Goal: Information Seeking & Learning: Learn about a topic

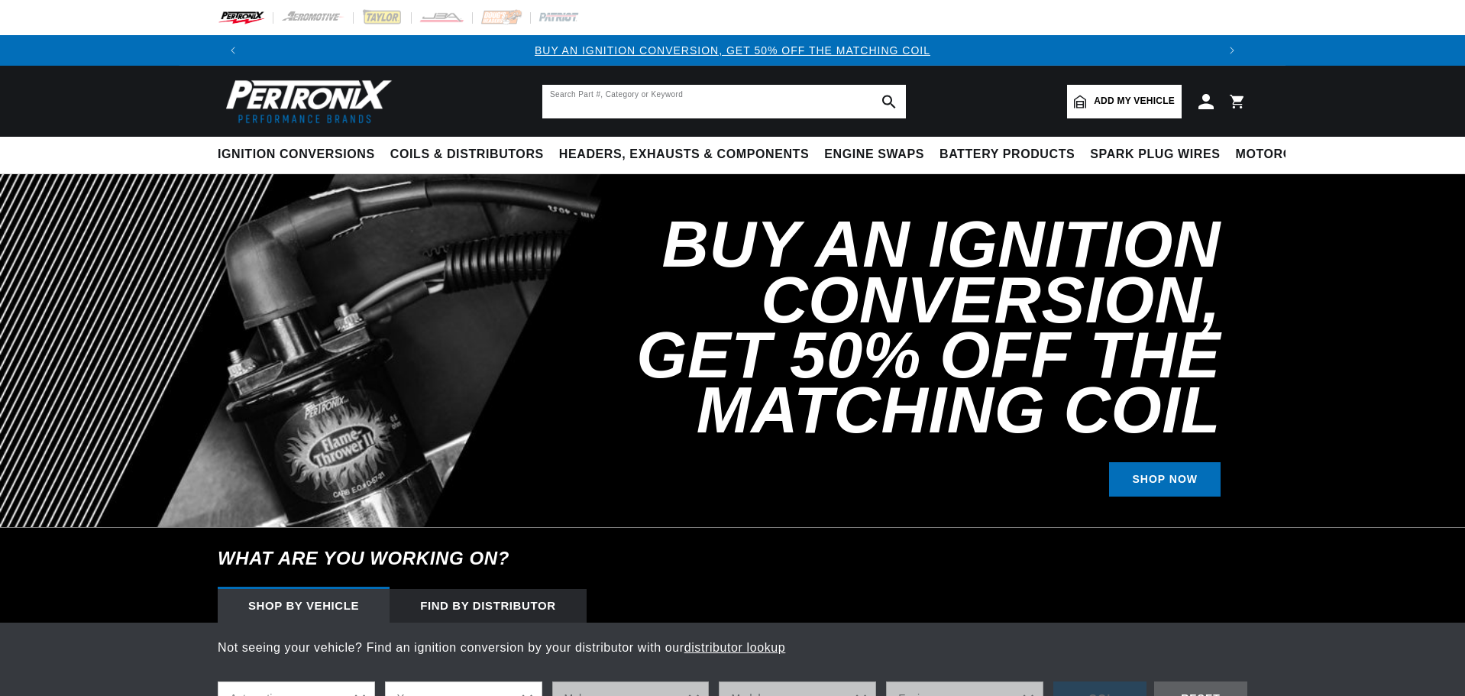
click at [706, 99] on input "text" at bounding box center [724, 102] width 364 height 34
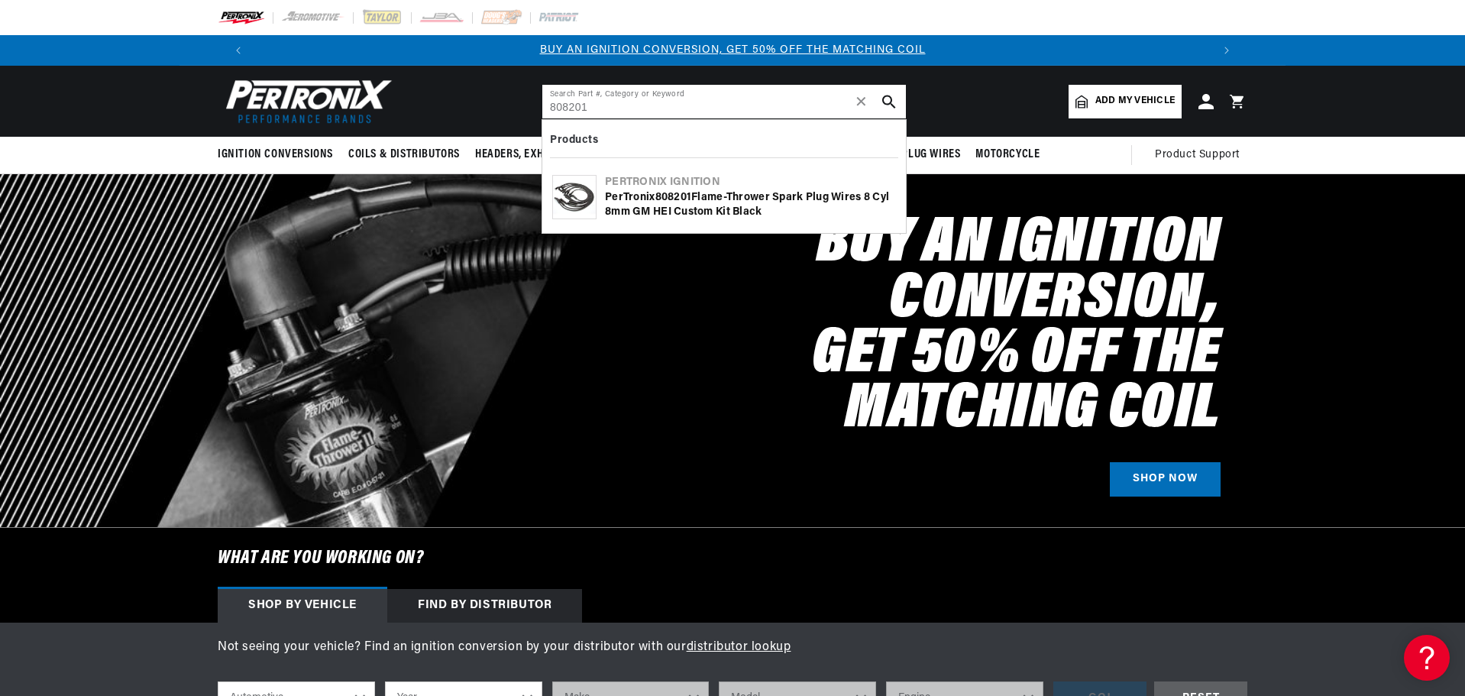
type input "808201"
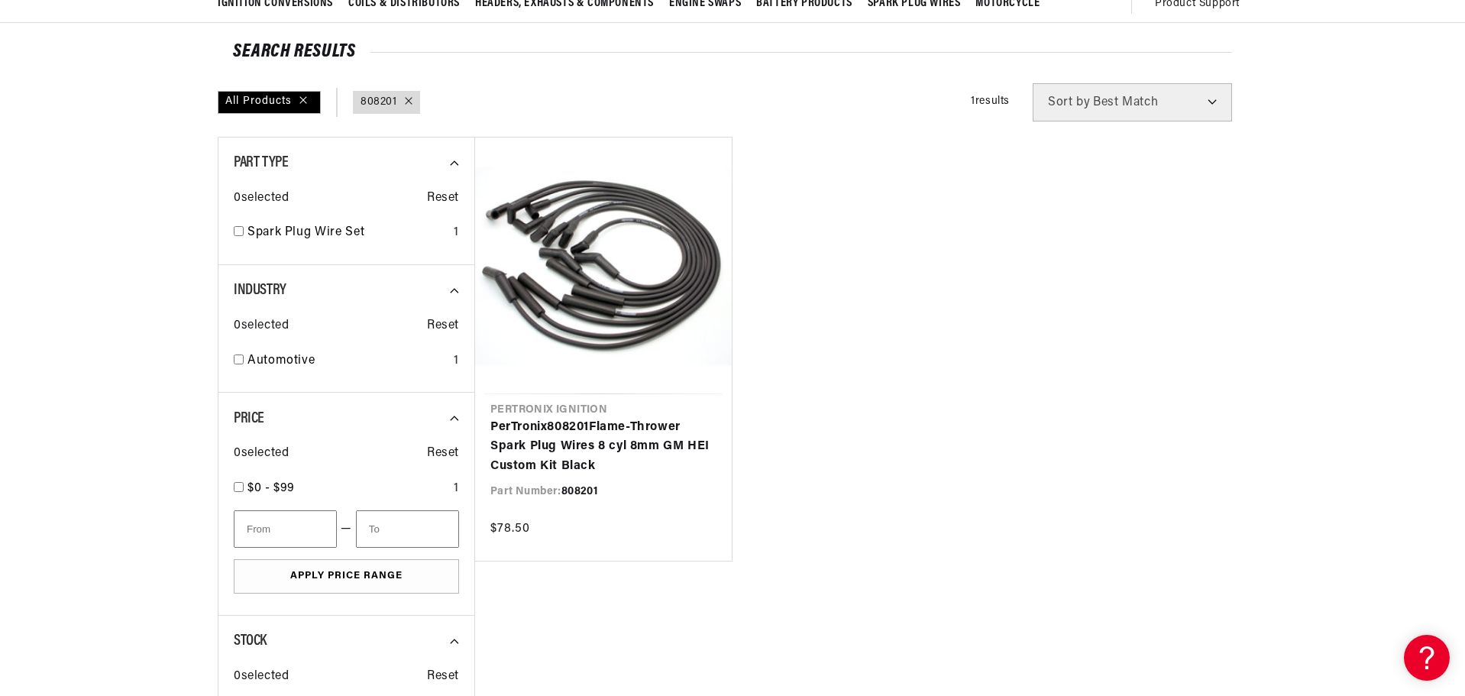
scroll to position [153, 0]
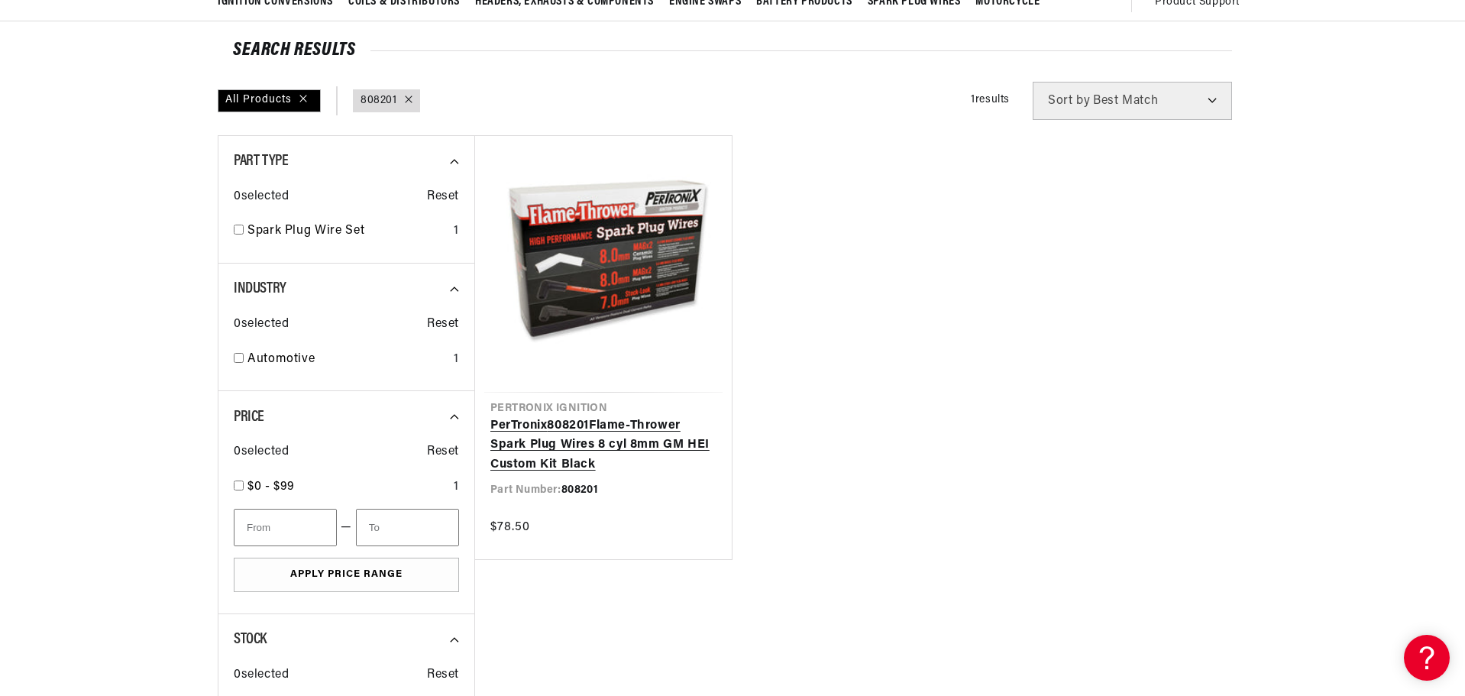
click at [548, 442] on link "PerTronix 808201 Flame-Thrower Spark Plug Wires 8 cyl 8mm GM HEI Custom Kit Bla…" at bounding box center [603, 445] width 226 height 59
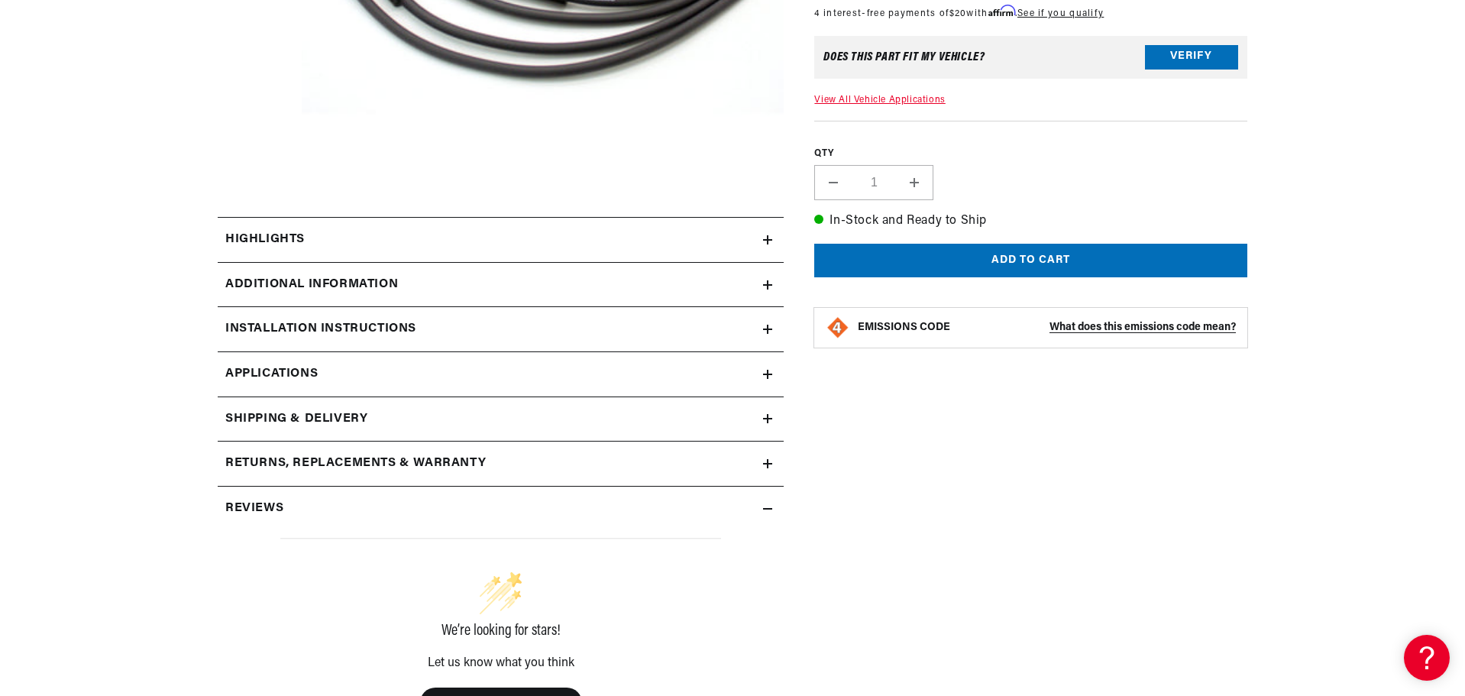
scroll to position [611, 0]
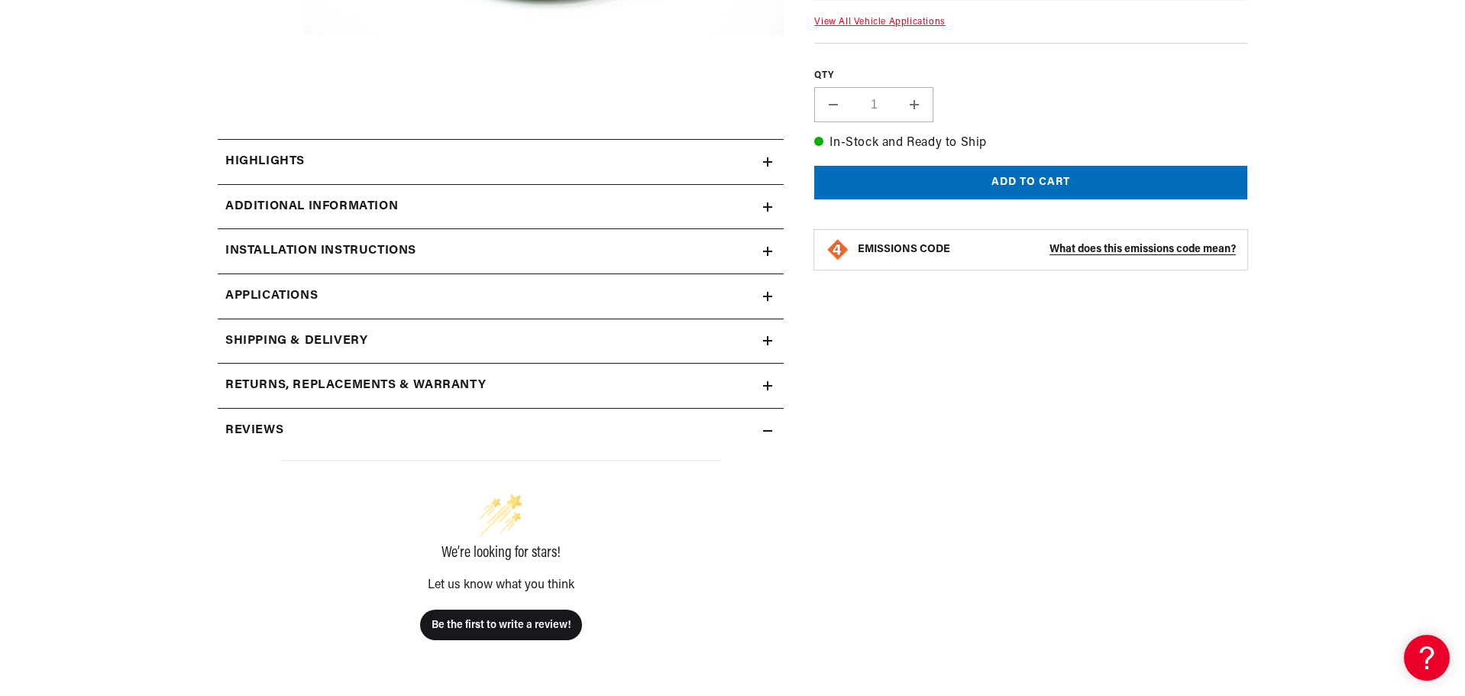
click at [299, 205] on h2 "Additional Information" at bounding box center [311, 207] width 173 height 20
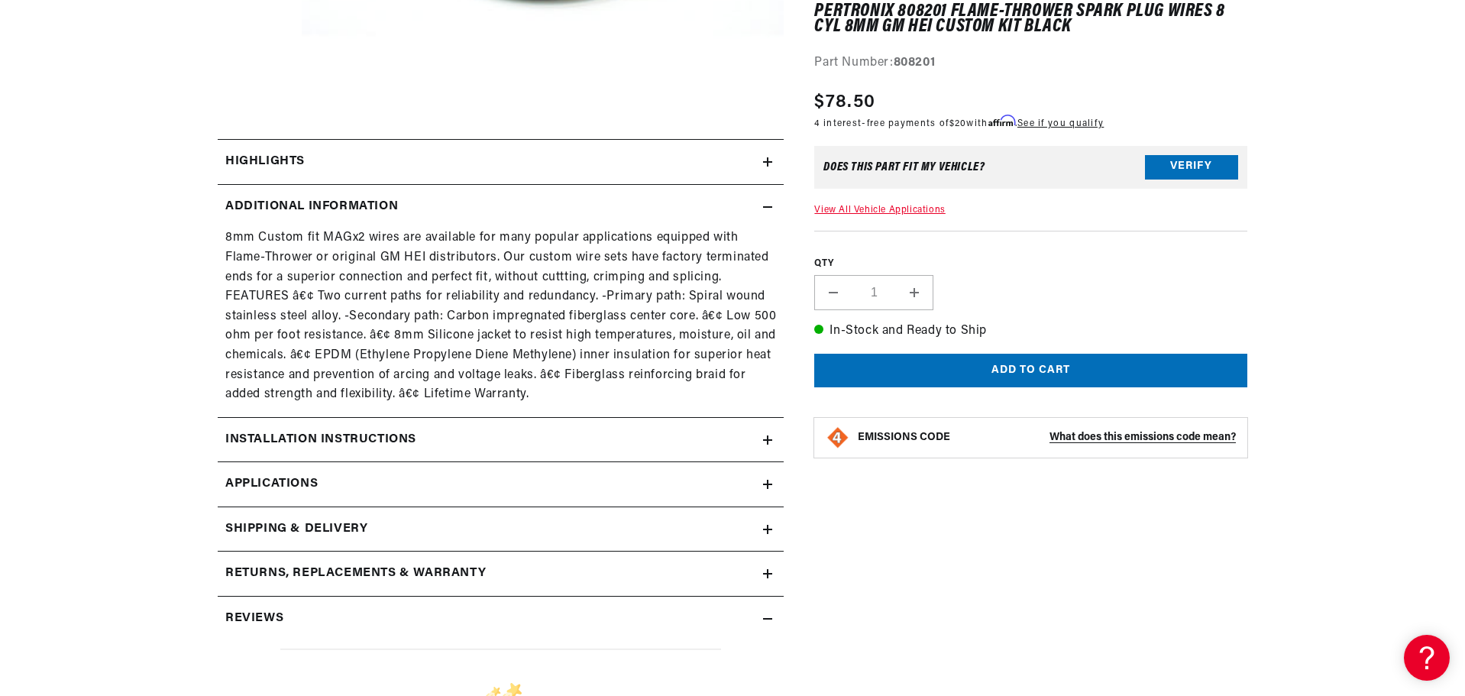
scroll to position [0, 1908]
click at [421, 434] on div "Installation instructions" at bounding box center [490, 440] width 545 height 20
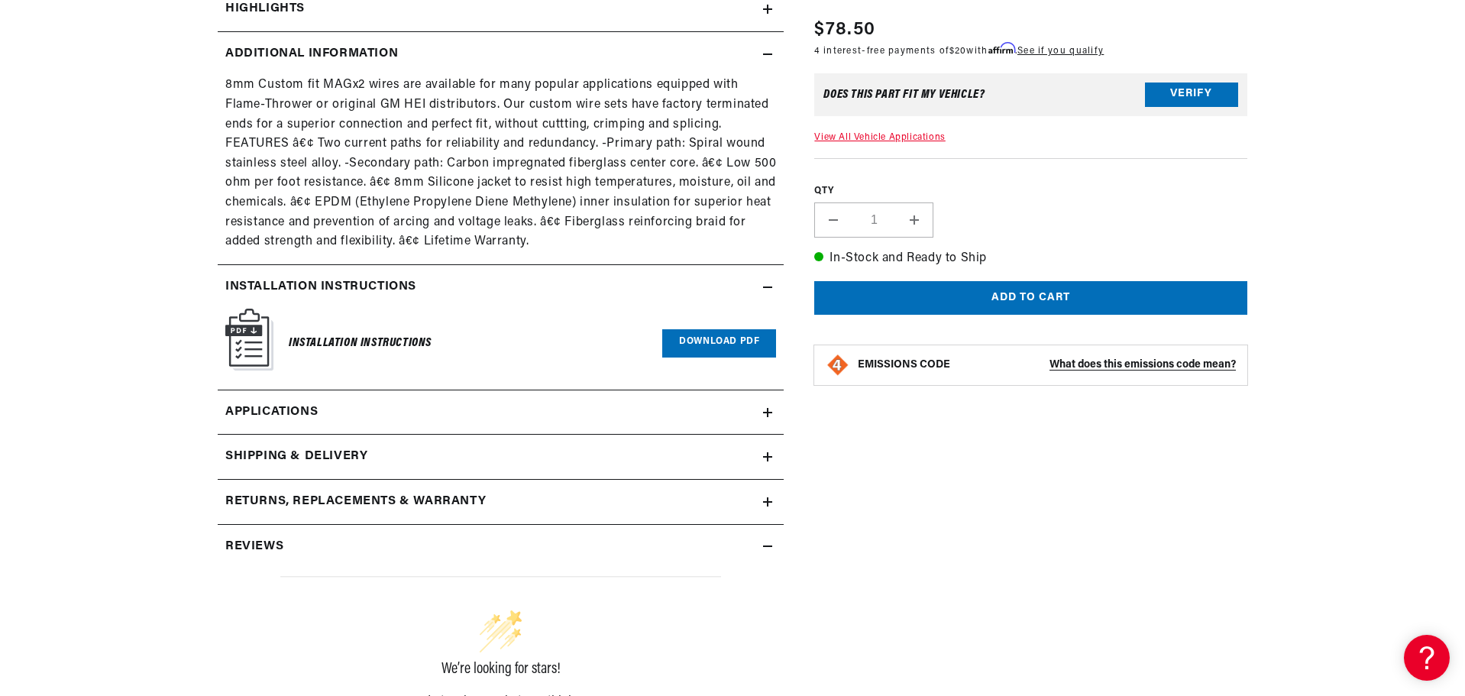
click at [344, 410] on link "Applications" at bounding box center [501, 412] width 566 height 45
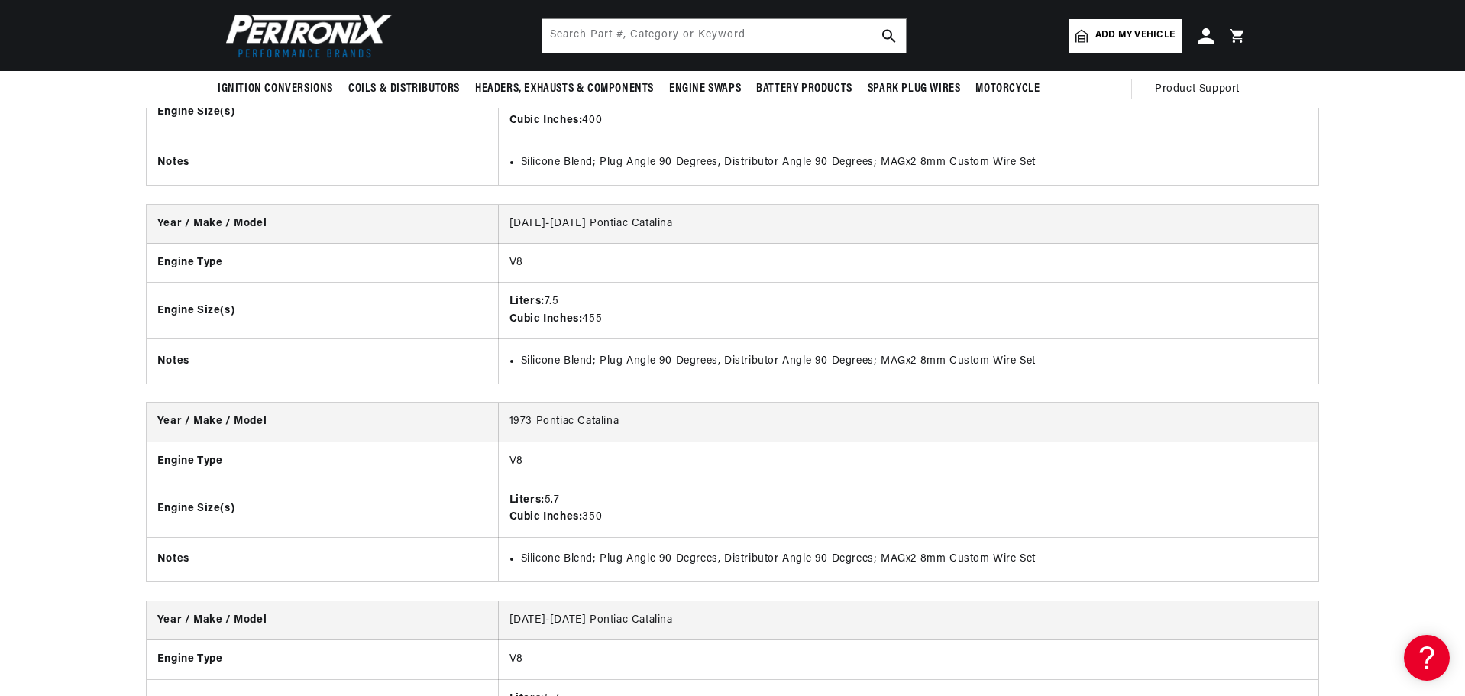
scroll to position [7090, 0]
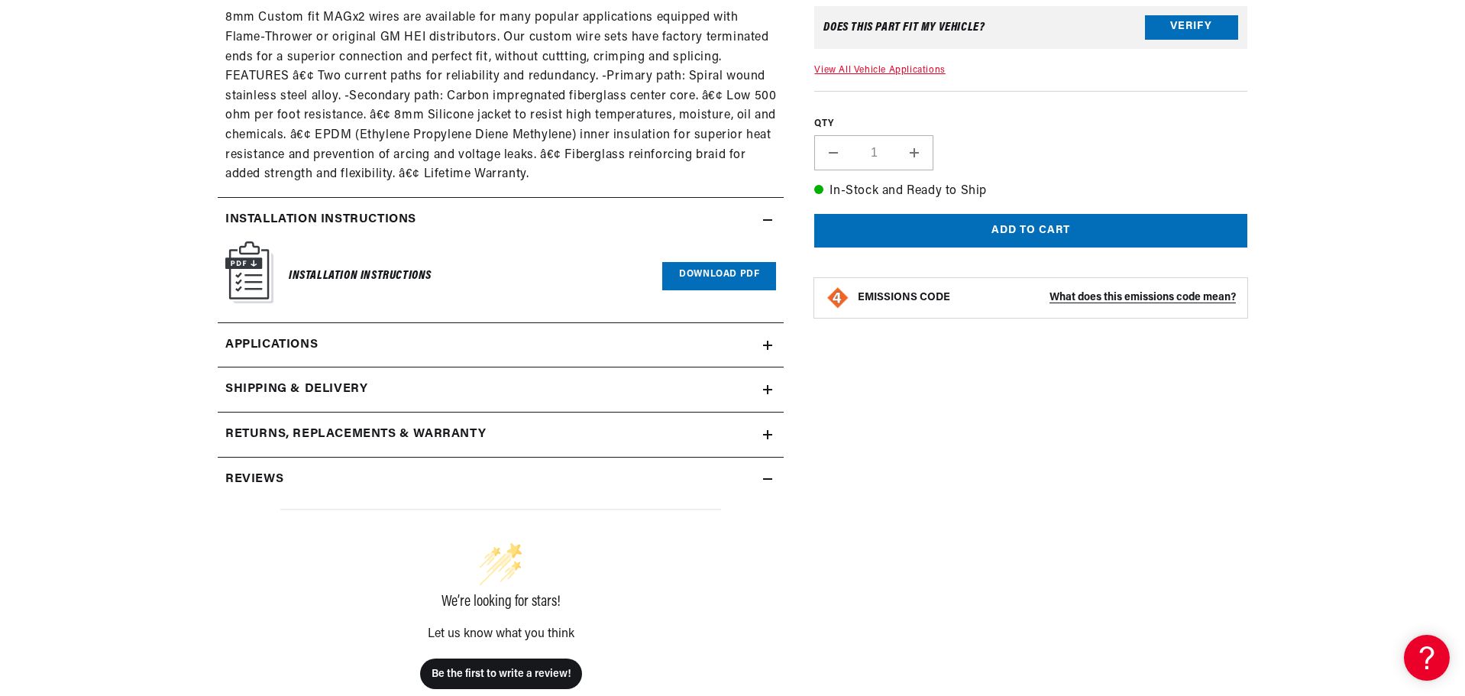
scroll to position [916, 0]
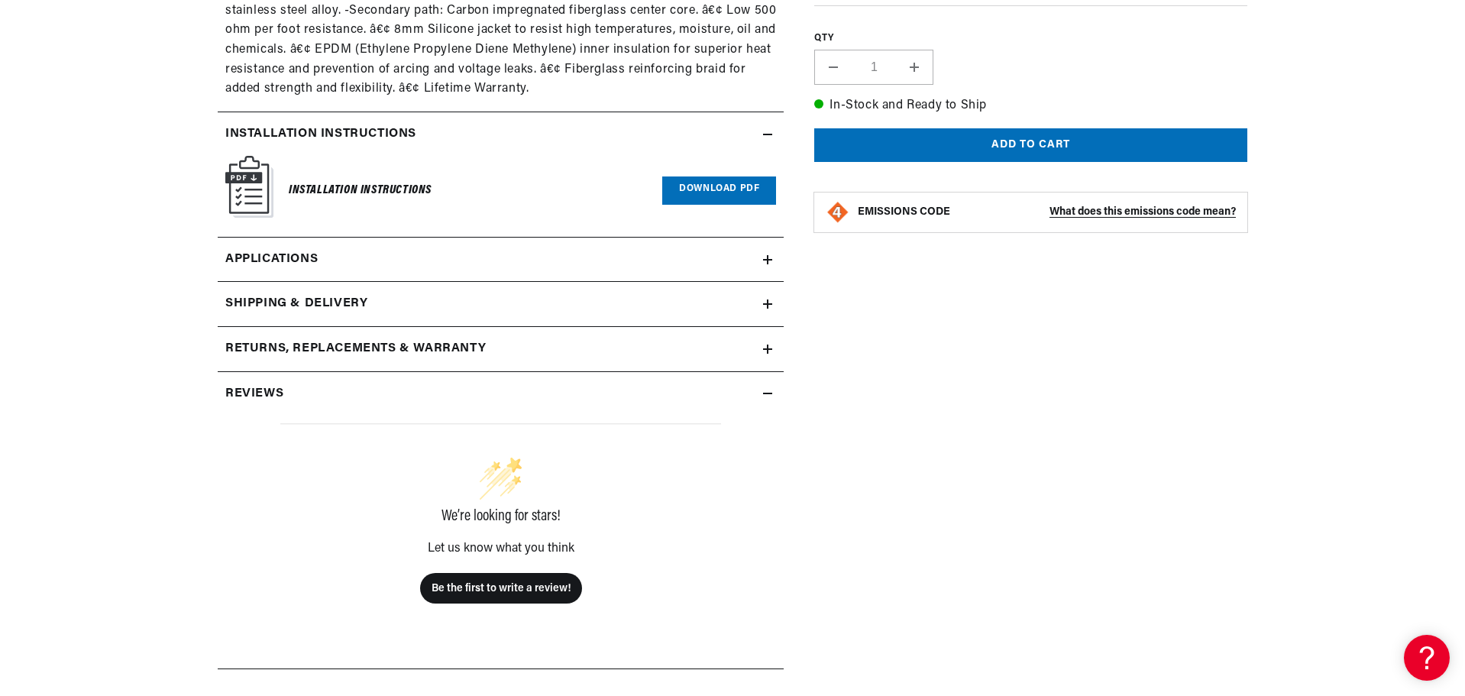
click at [732, 191] on link "Download PDF" at bounding box center [719, 190] width 114 height 28
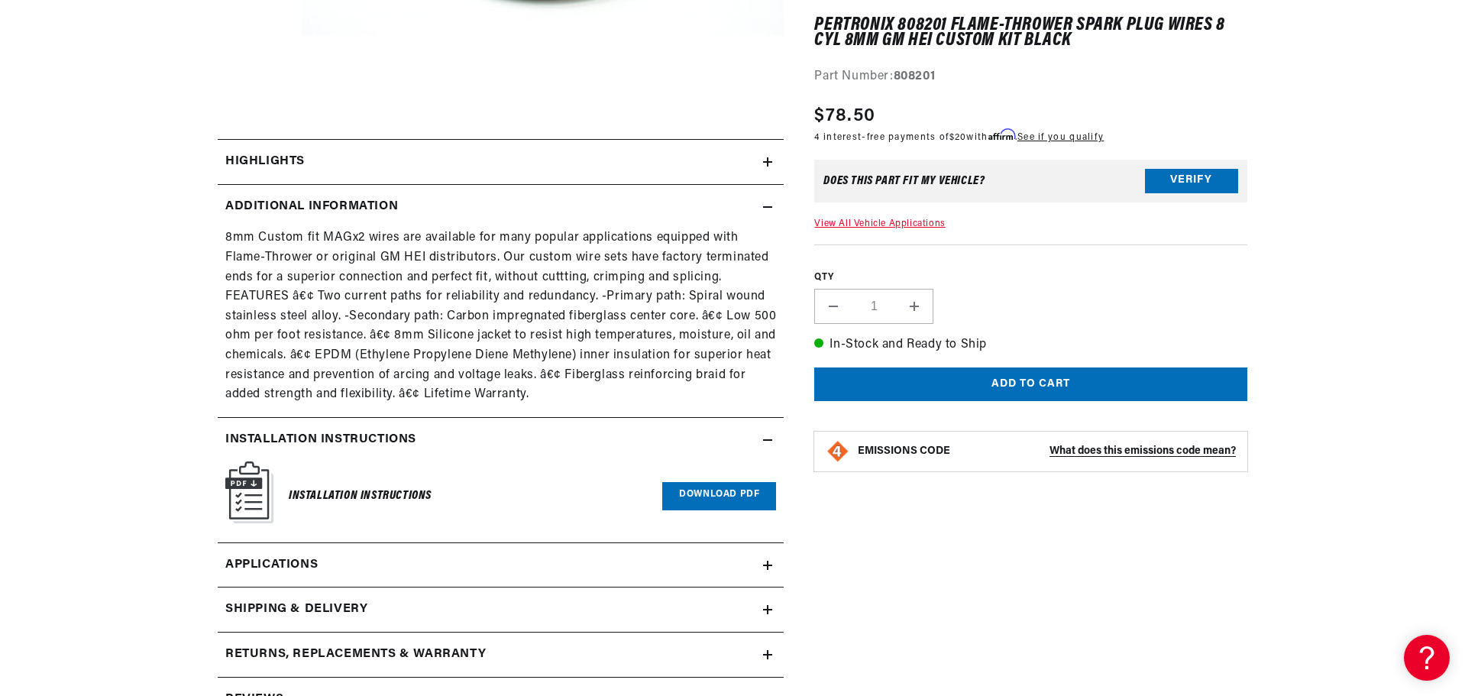
scroll to position [0, 954]
click at [769, 159] on icon at bounding box center [767, 161] width 9 height 9
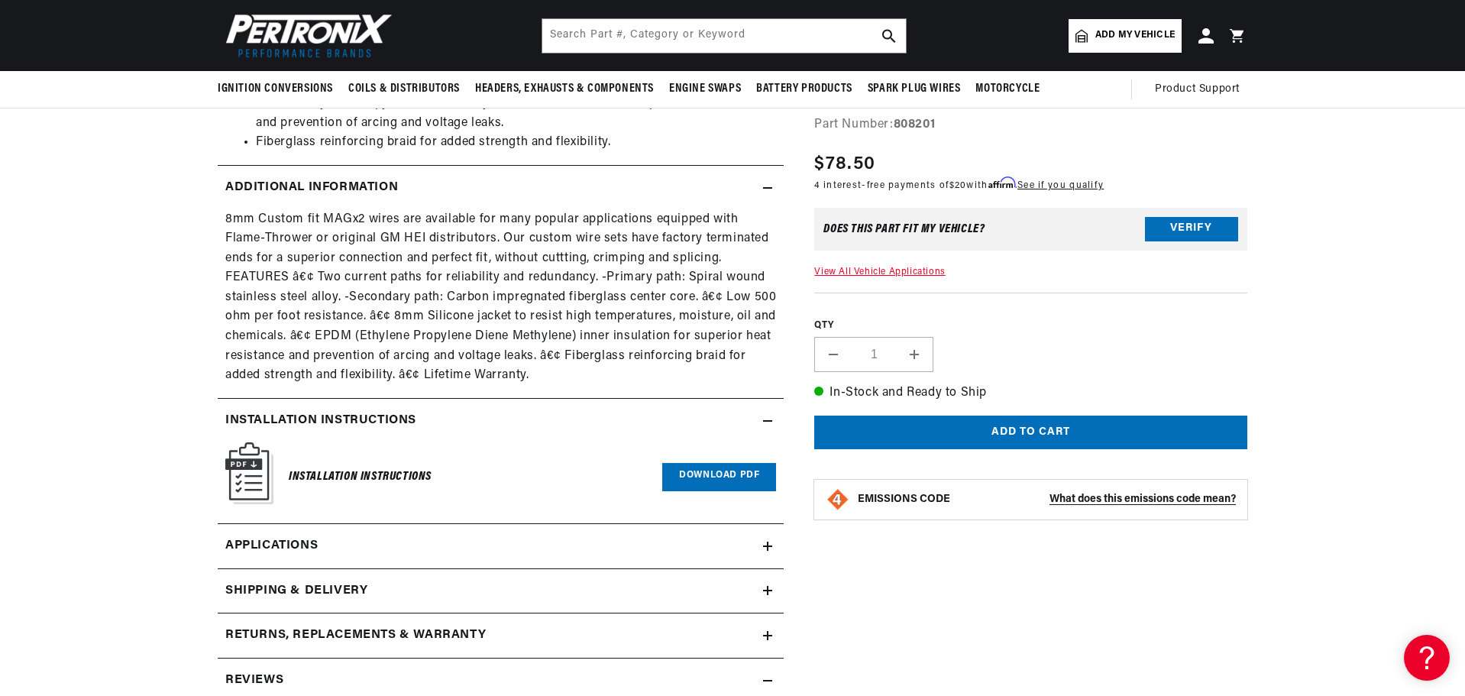
scroll to position [0, 0]
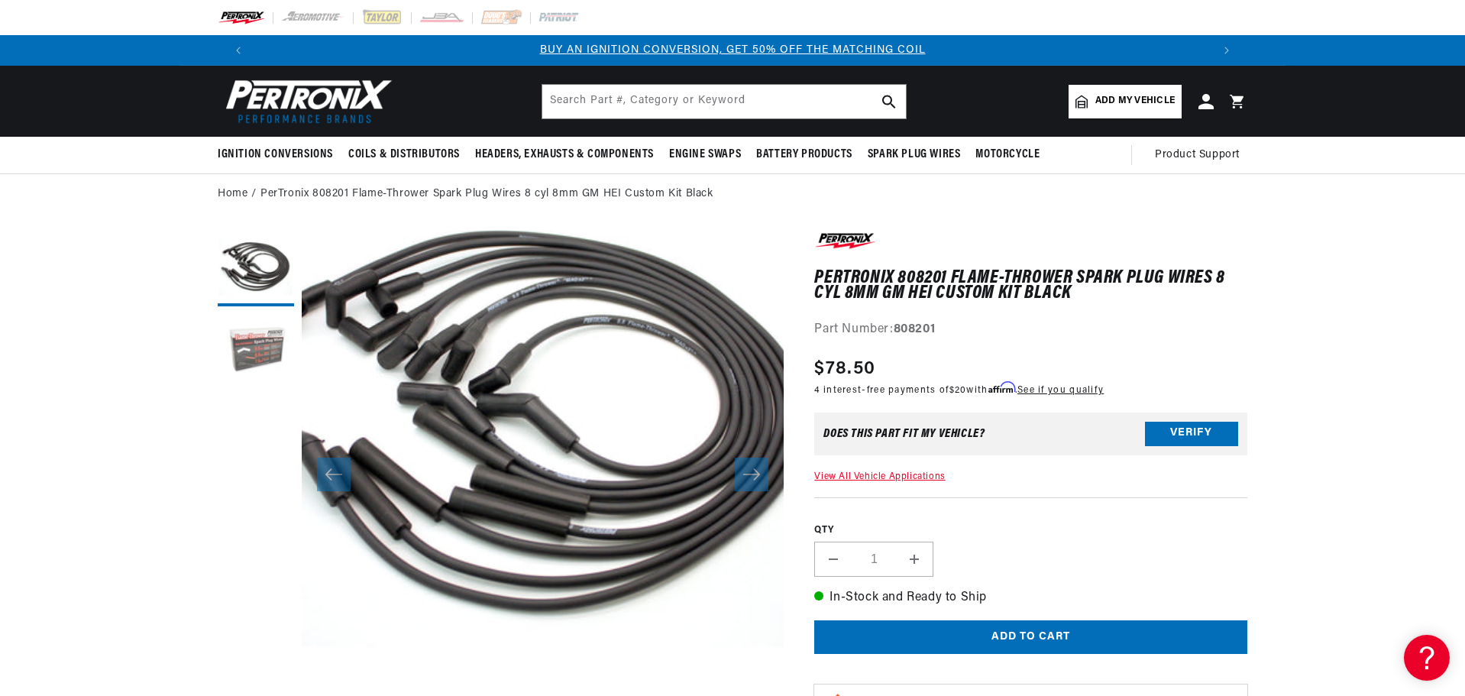
click at [236, 340] on button "Load image 2 in gallery view" at bounding box center [256, 352] width 76 height 76
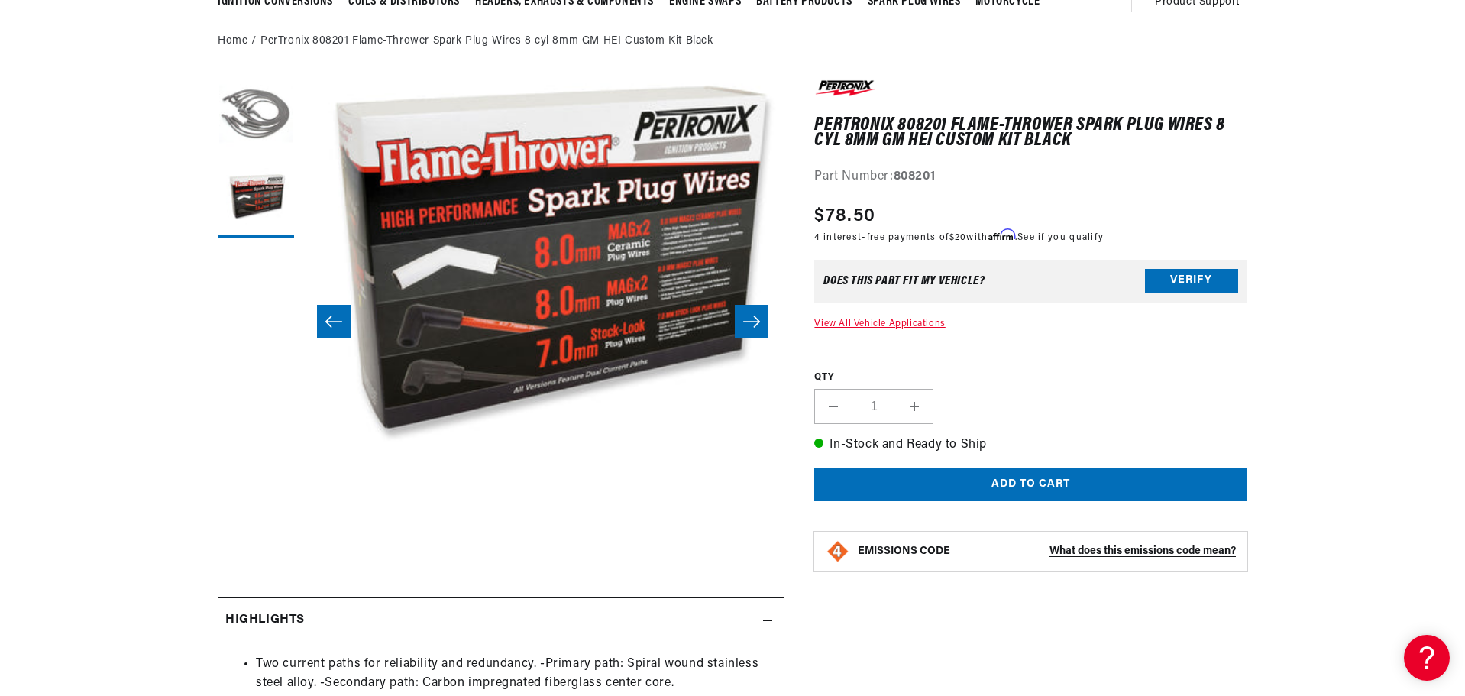
scroll to position [0, 1908]
click at [278, 114] on button "Load image 1 in gallery view" at bounding box center [256, 115] width 76 height 76
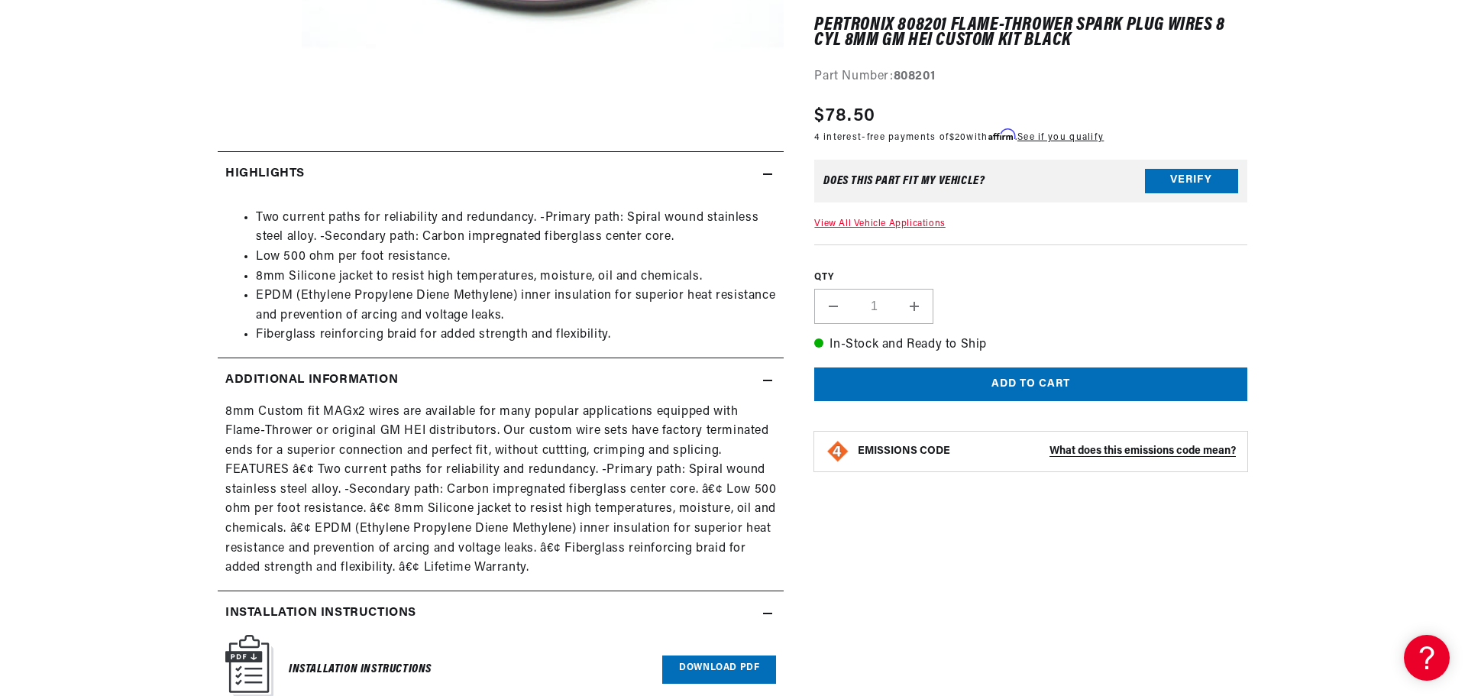
scroll to position [611, 0]
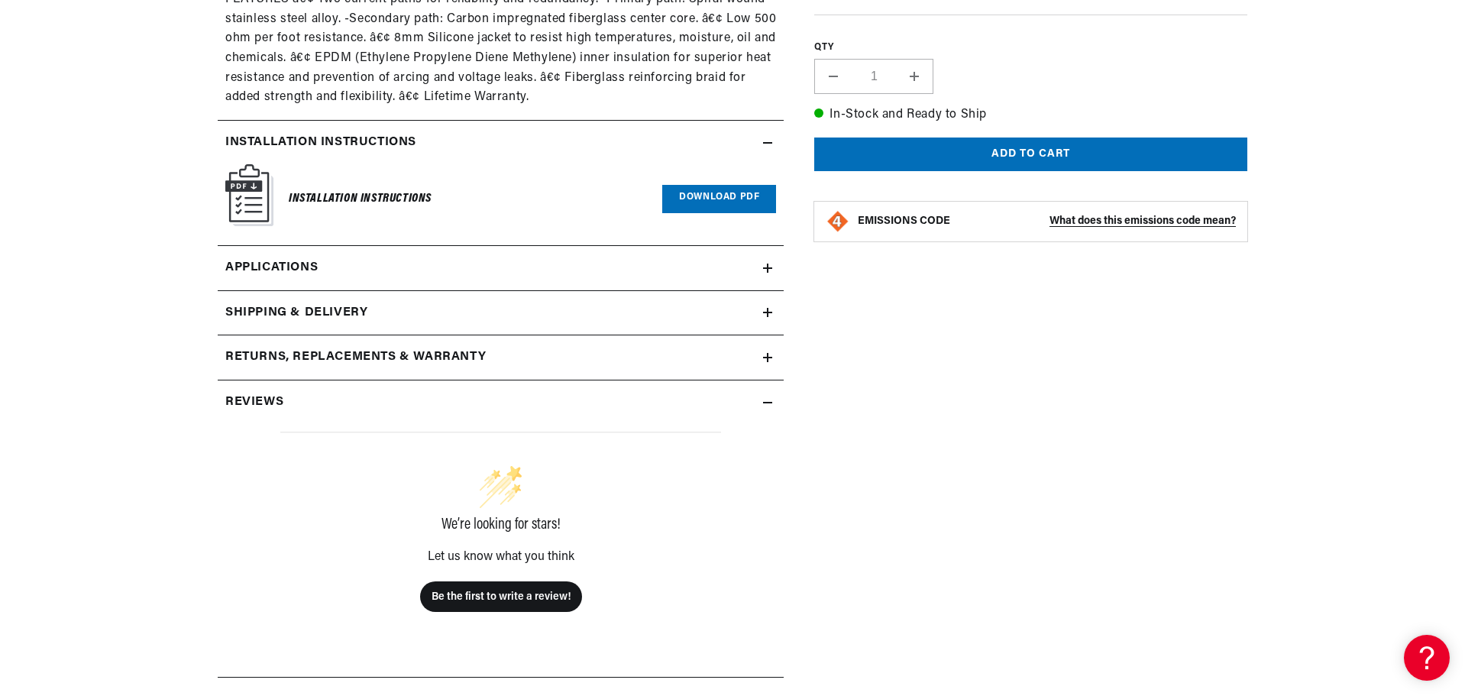
click at [286, 265] on span "Applications" at bounding box center [271, 268] width 92 height 20
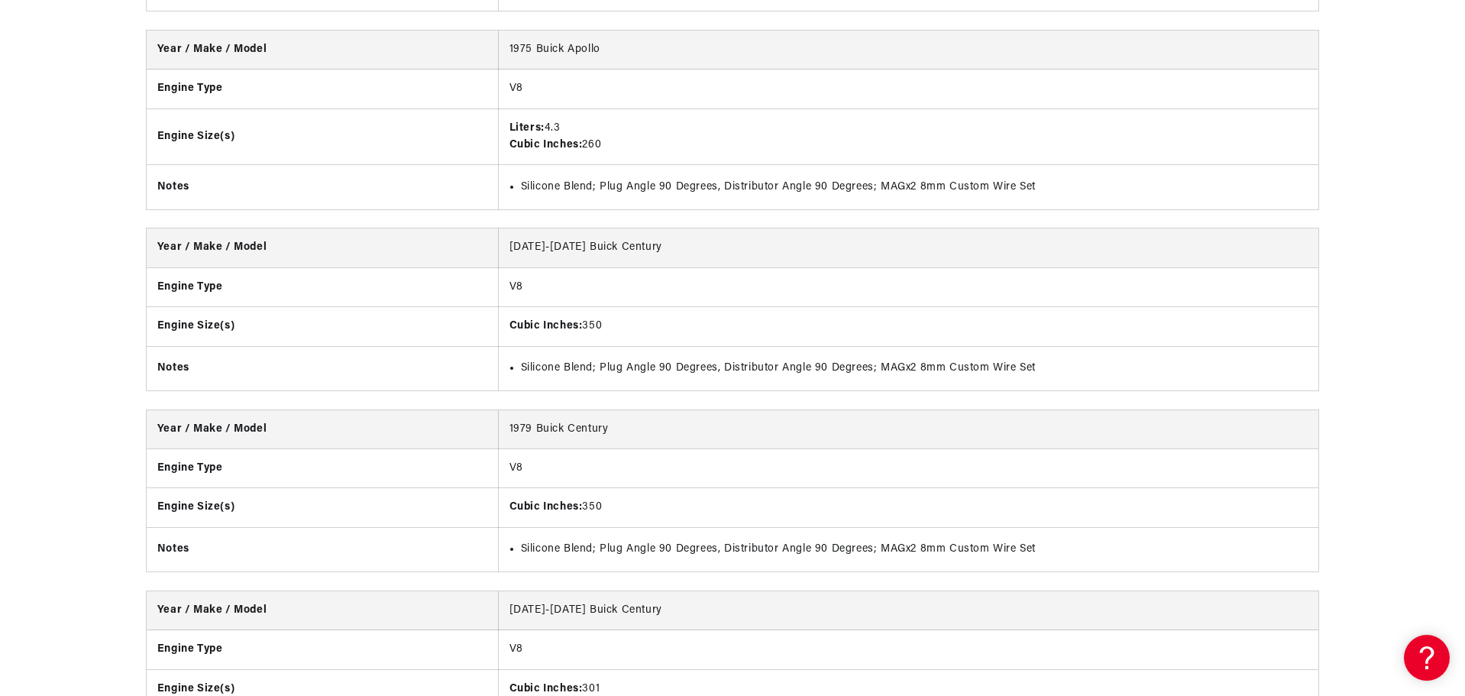
scroll to position [0, 1886]
